Goal: Check status: Check status

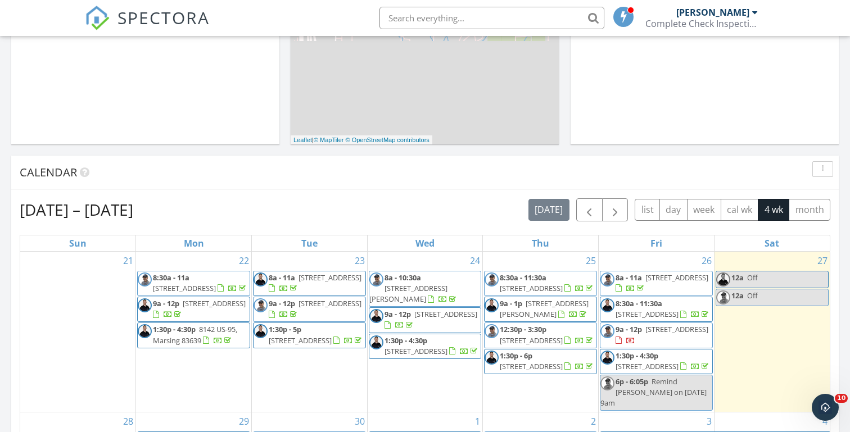
scroll to position [344, 0]
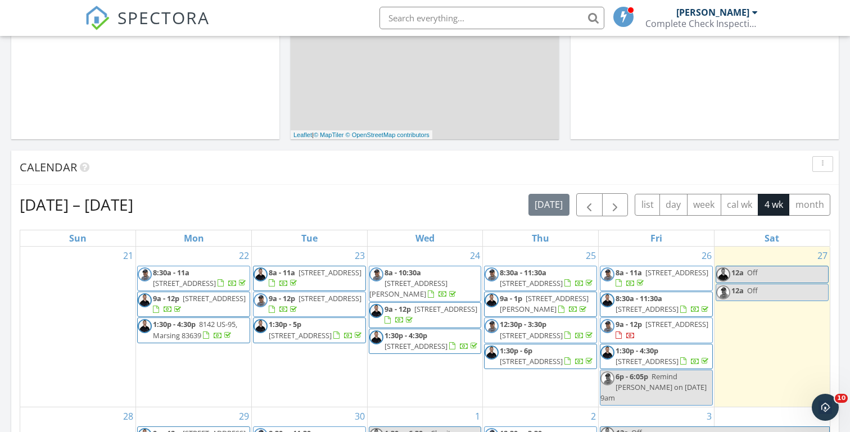
click at [286, 142] on div "Today Michael Hasson 12:00 am Off Michael Hasson New Inspection New Quote Map +…" at bounding box center [425, 313] width 850 height 1023
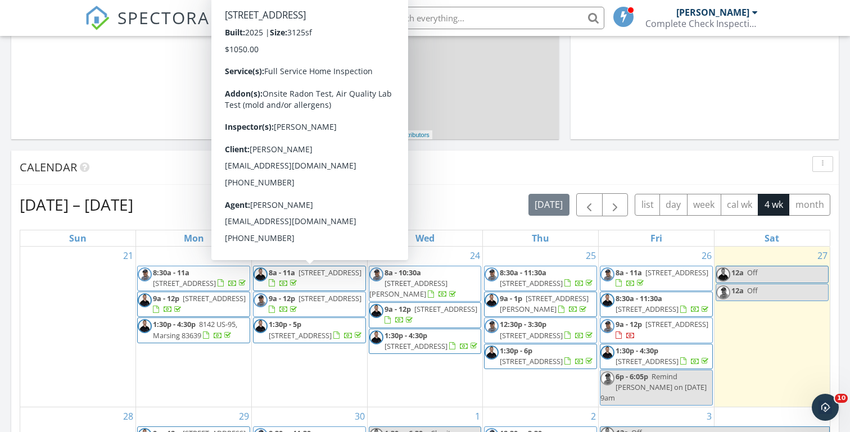
click at [306, 278] on span "517 S Quincannon Ln, Star 83669" at bounding box center [329, 273] width 63 height 10
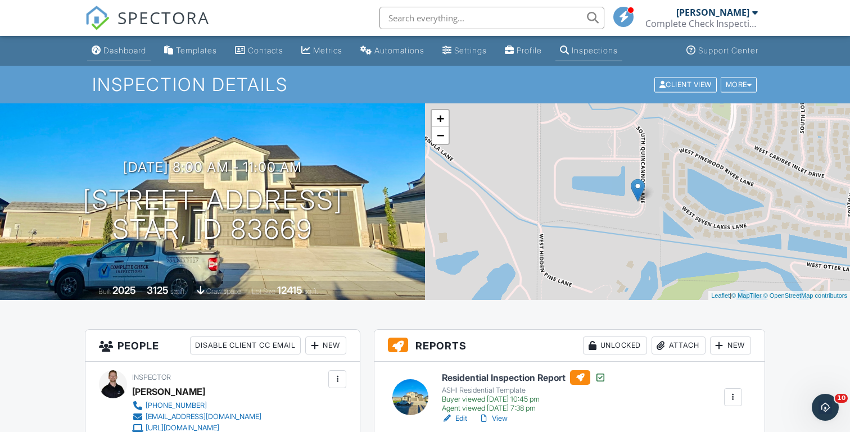
click at [118, 47] on div "Dashboard" at bounding box center [124, 51] width 43 height 10
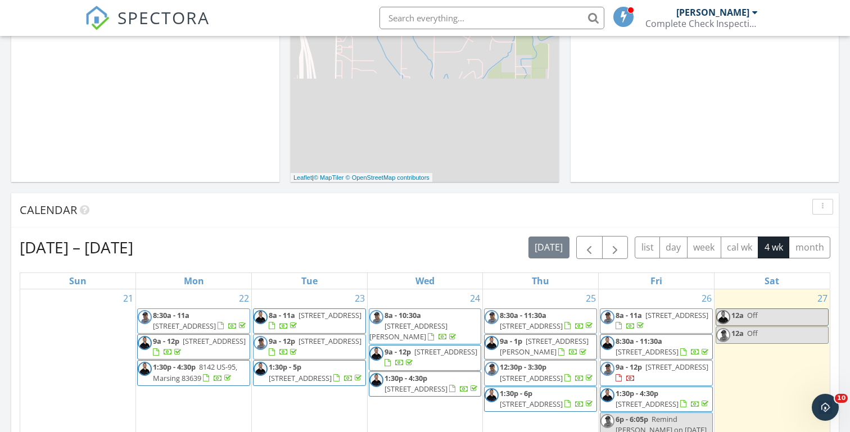
scroll to position [334, 0]
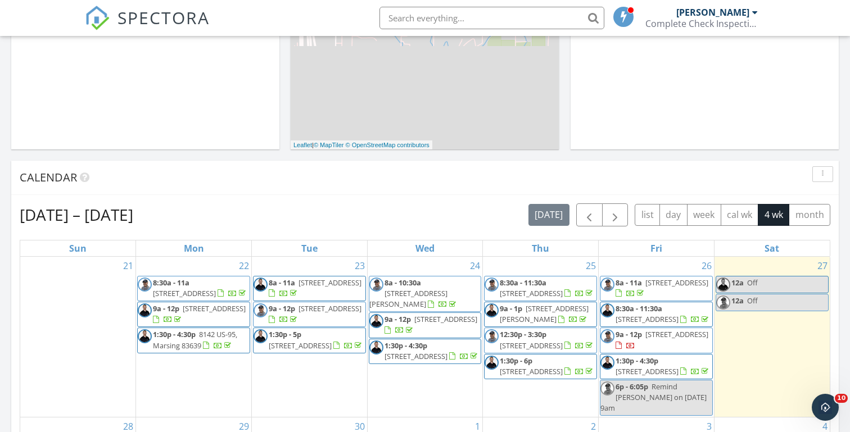
click at [283, 156] on div "[DATE] [PERSON_NAME] 12:00 am Off [PERSON_NAME] New Inspection New Quote Map + …" at bounding box center [425, 323] width 850 height 1023
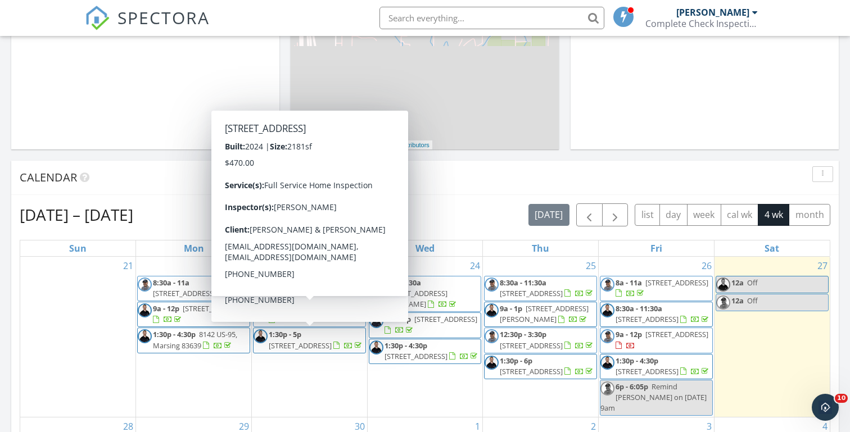
click at [176, 156] on div "[DATE] [PERSON_NAME] 12:00 am Off [PERSON_NAME] New Inspection New Quote Map + …" at bounding box center [425, 323] width 850 height 1023
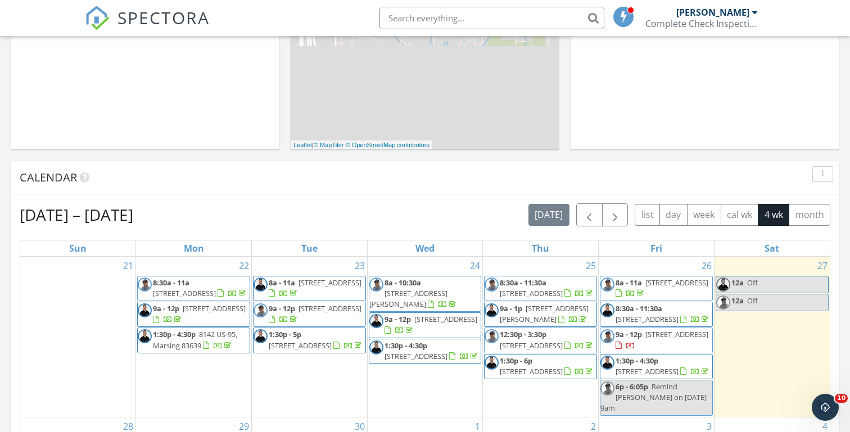
click at [285, 157] on div "Today Michael Hasson 12:00 am Off Michael Hasson New Inspection New Quote Map +…" at bounding box center [425, 323] width 850 height 1023
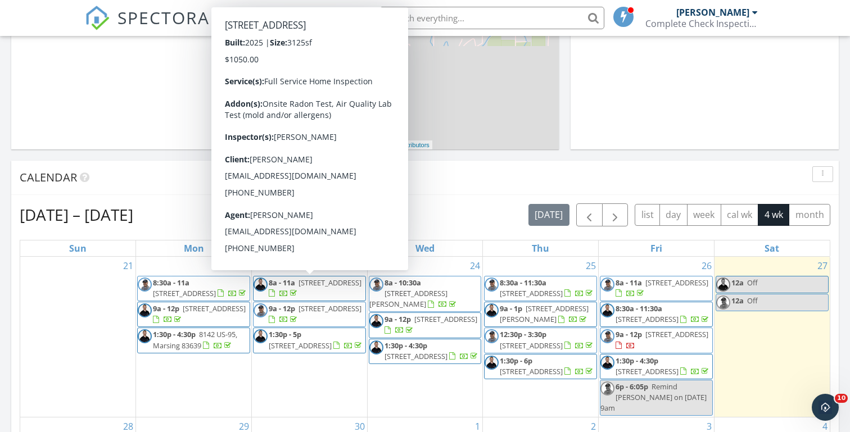
click at [297, 286] on link "8a - 11a 517 S Quincannon Ln, Star 83669" at bounding box center [315, 288] width 93 height 21
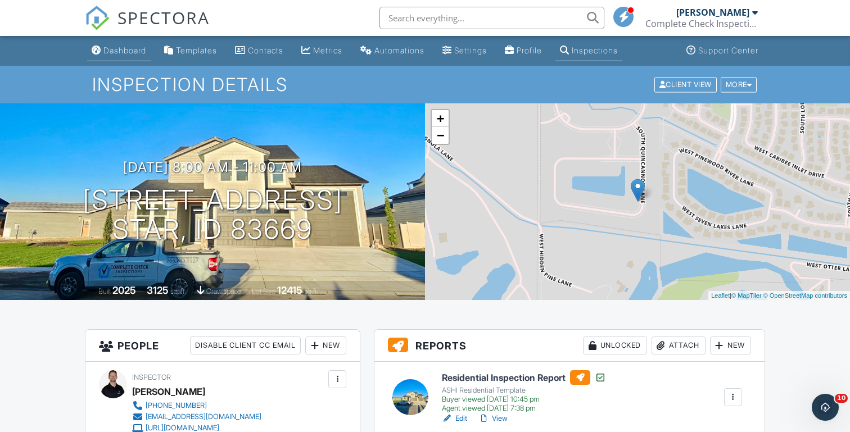
click at [123, 52] on div "Dashboard" at bounding box center [124, 51] width 43 height 10
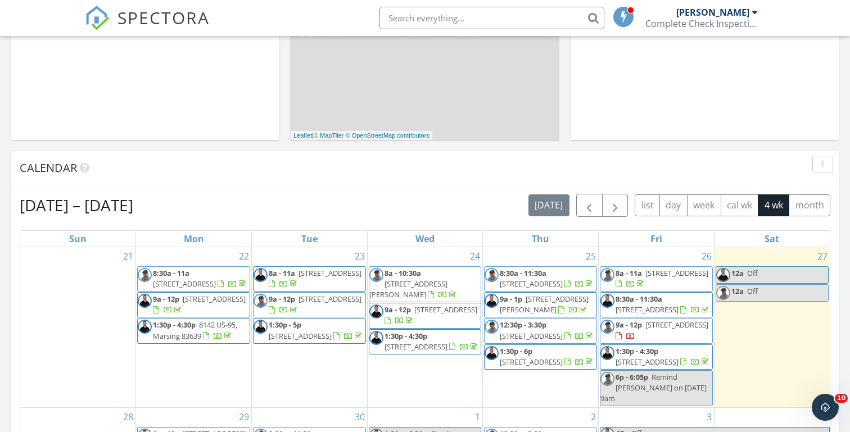
scroll to position [352, 0]
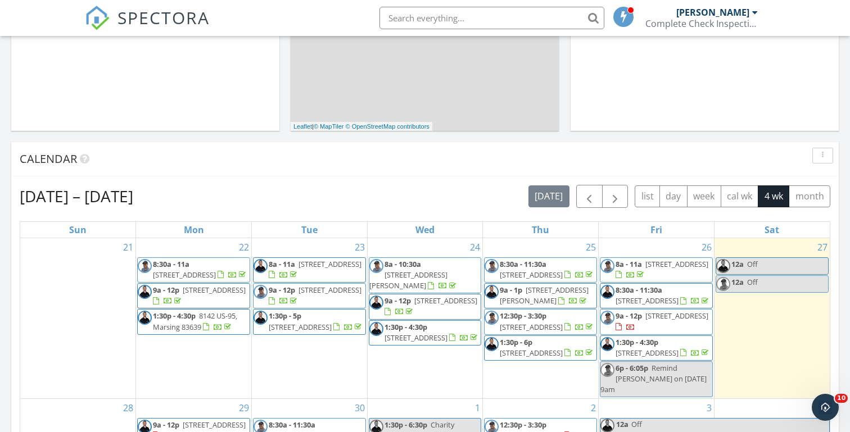
click at [278, 136] on div "Today Michael Hasson 12:00 am Off Michael Hasson New Inspection New Quote Map +…" at bounding box center [425, 305] width 850 height 1023
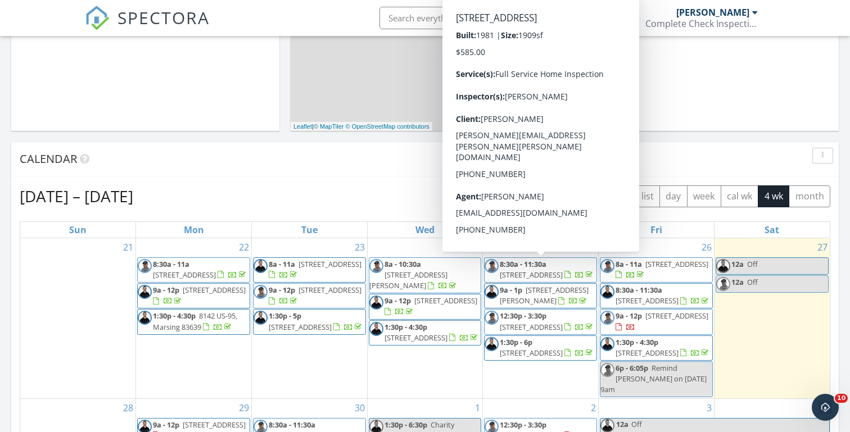
click at [440, 138] on div "Today Michael Hasson 12:00 am Off Michael Hasson New Inspection New Quote Map +…" at bounding box center [425, 305] width 850 height 1023
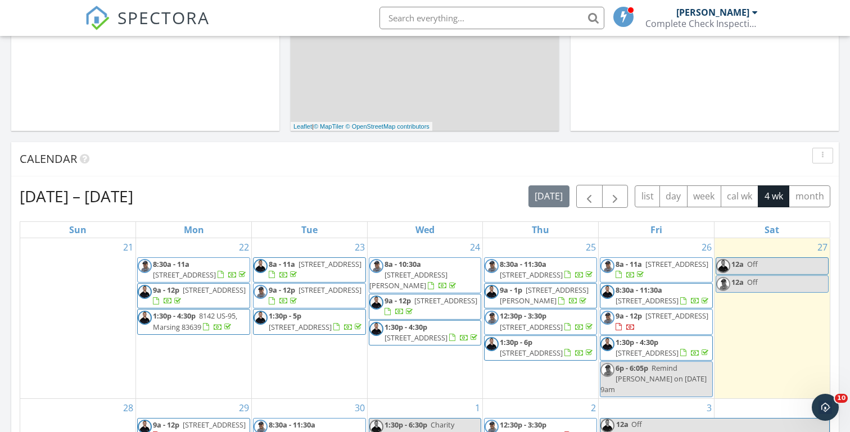
click at [286, 138] on div "Today Michael Hasson 12:00 am Off Michael Hasson New Inspection New Quote Map +…" at bounding box center [425, 305] width 850 height 1023
click at [286, 141] on div "Today Michael Hasson 12:00 am Off Michael Hasson New Inspection New Quote Map +…" at bounding box center [425, 305] width 850 height 1023
click at [286, 133] on div "Today Michael Hasson 12:00 am Off Michael Hasson New Inspection New Quote Map +…" at bounding box center [425, 305] width 850 height 1023
click at [286, 137] on div "Today Michael Hasson 12:00 am Off Michael Hasson New Inspection New Quote Map +…" at bounding box center [425, 305] width 850 height 1023
